Goal: Information Seeking & Learning: Learn about a topic

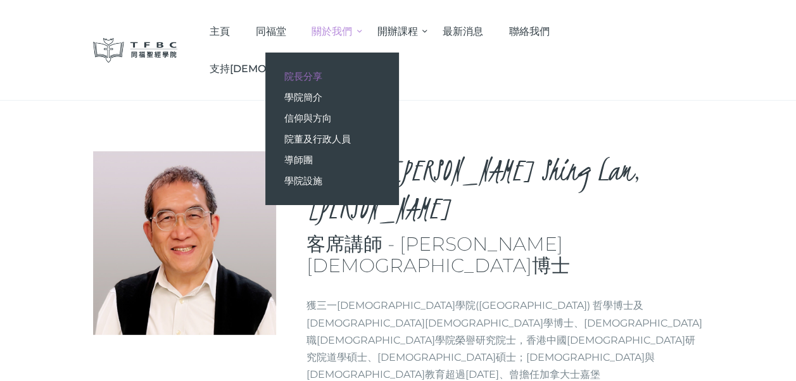
click at [322, 73] on span "院長分享" at bounding box center [303, 76] width 38 height 12
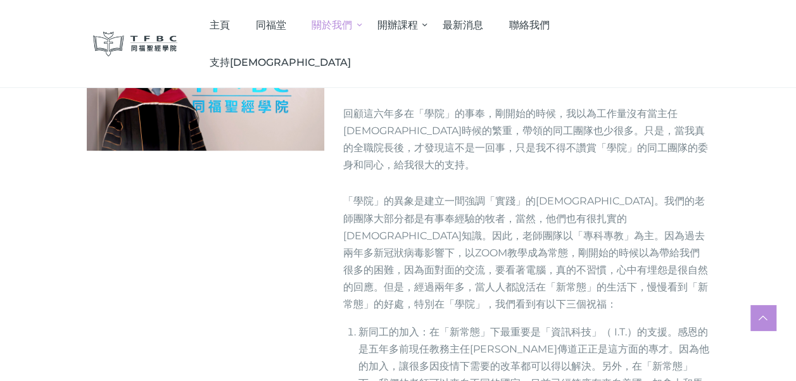
scroll to position [190, 0]
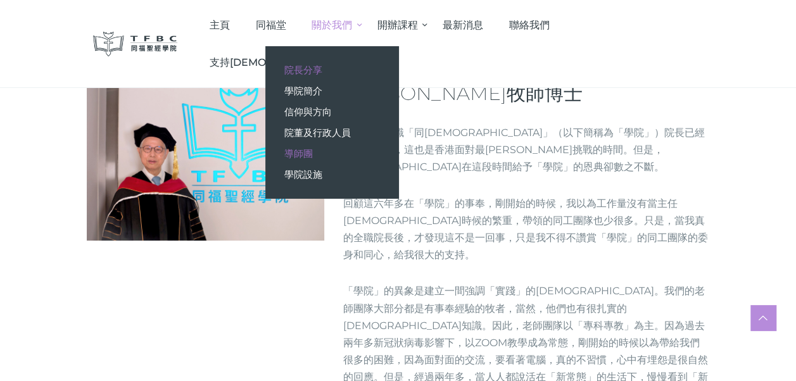
click at [313, 148] on span "導師團" at bounding box center [298, 154] width 28 height 12
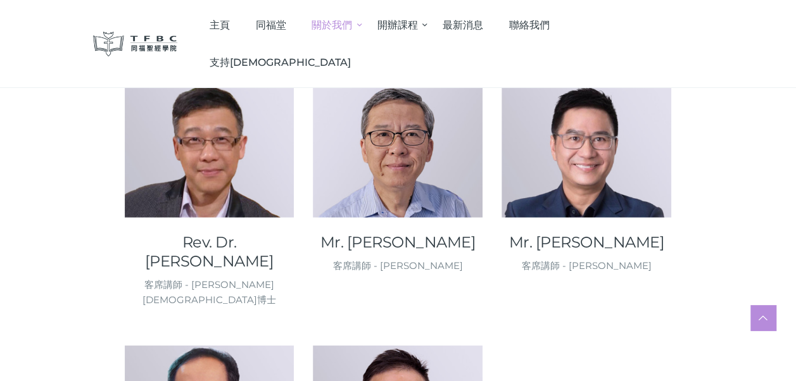
scroll to position [1646, 0]
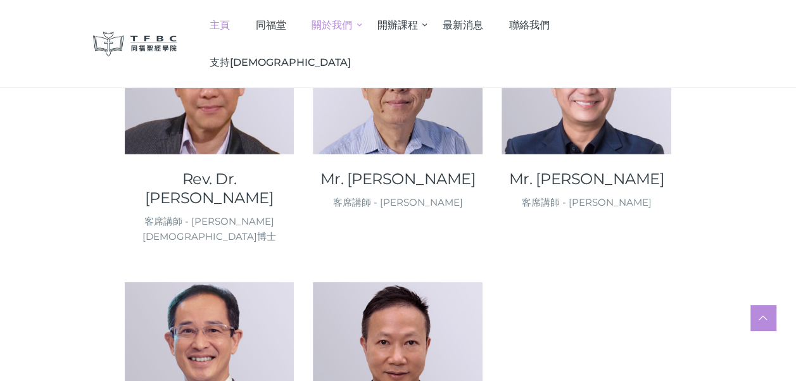
click at [230, 25] on span "主頁" at bounding box center [220, 25] width 20 height 12
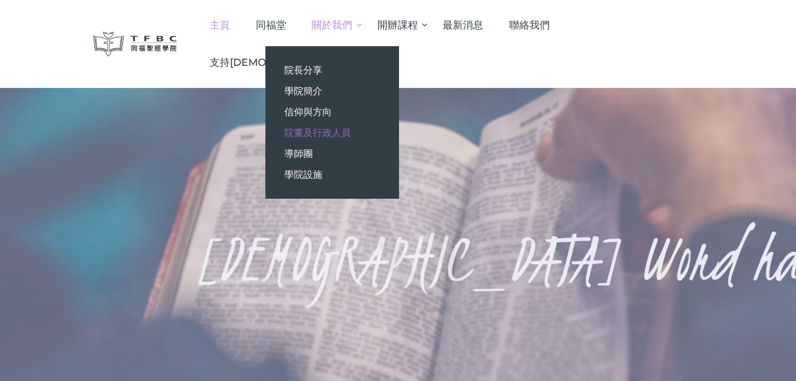
click at [344, 127] on span "院董及行政人員" at bounding box center [317, 133] width 66 height 12
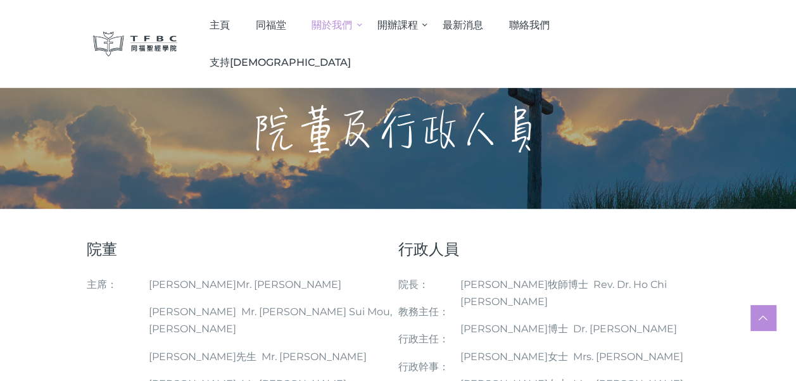
scroll to position [190, 0]
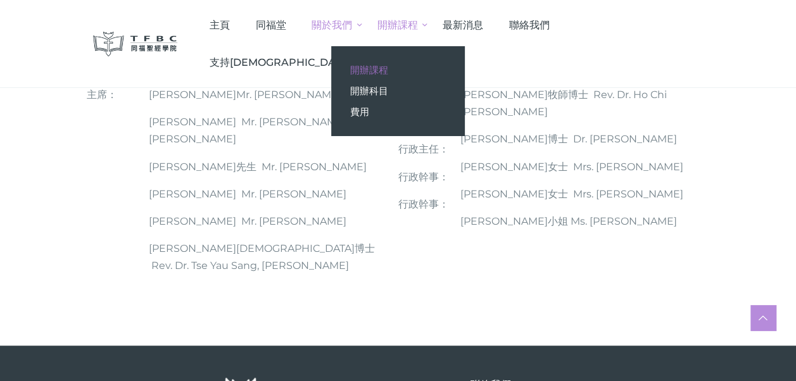
click at [426, 63] on link "開辦課程" at bounding box center [397, 70] width 133 height 21
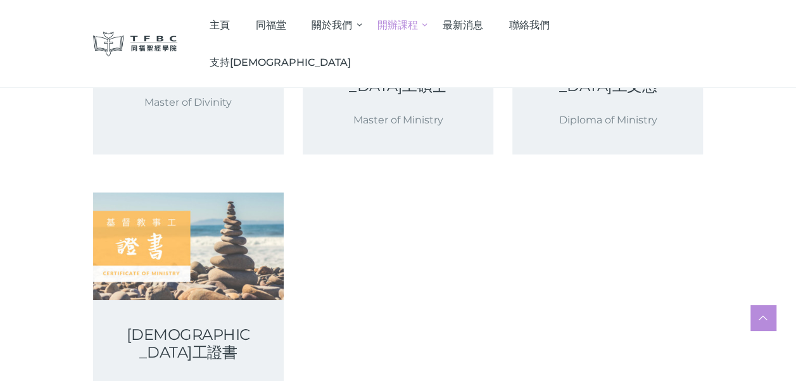
scroll to position [317, 0]
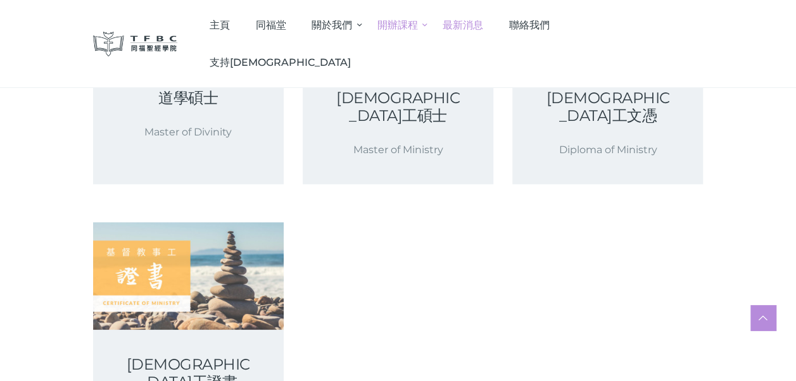
click at [483, 25] on span "最新消息" at bounding box center [463, 25] width 41 height 12
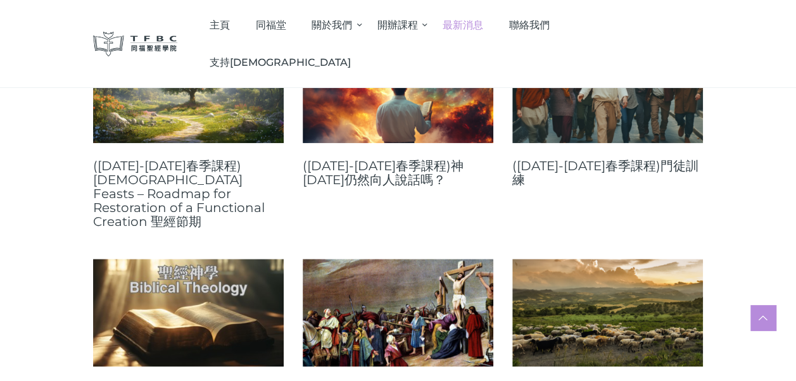
scroll to position [633, 0]
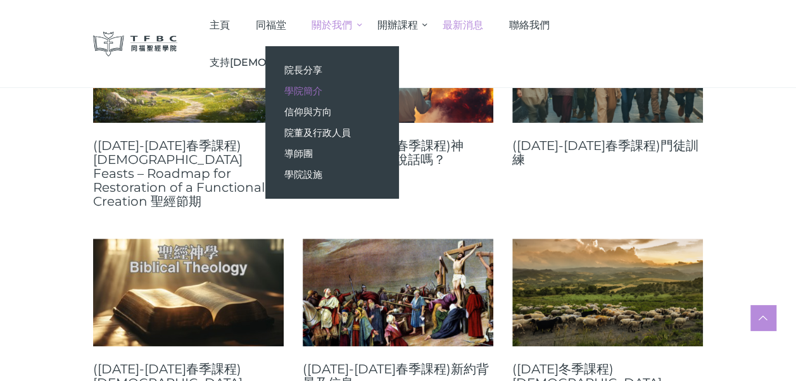
click at [322, 87] on span "學院簡介" at bounding box center [303, 91] width 38 height 12
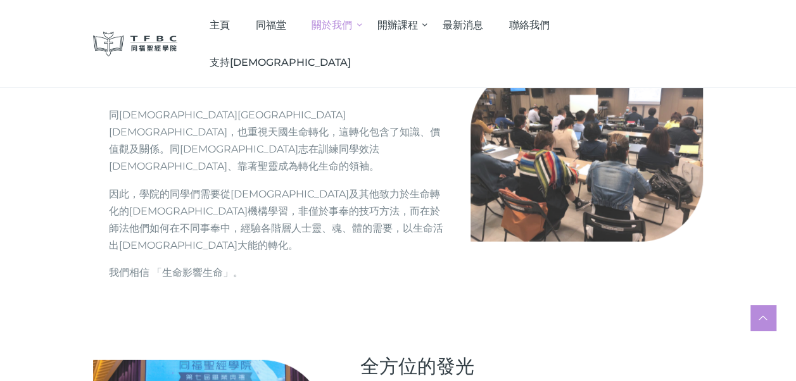
scroll to position [1519, 0]
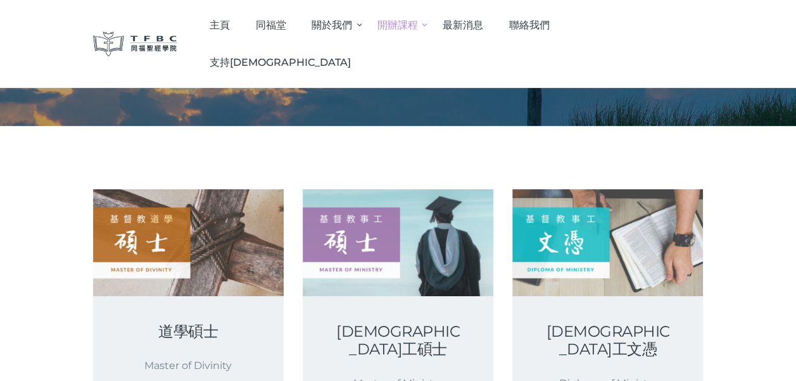
scroll to position [127, 0]
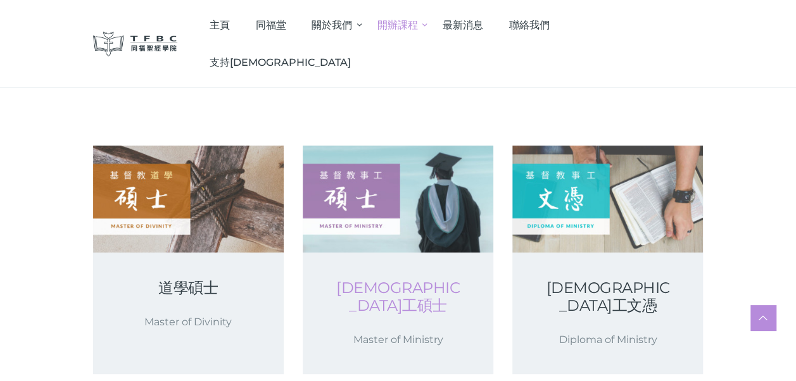
click at [377, 281] on link "[DEMOGRAPHIC_DATA]工碩士" at bounding box center [398, 296] width 130 height 35
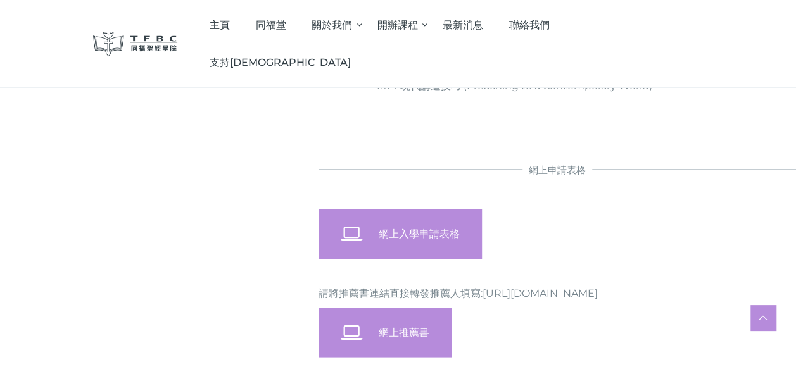
scroll to position [1076, 0]
